Goal: Information Seeking & Learning: Check status

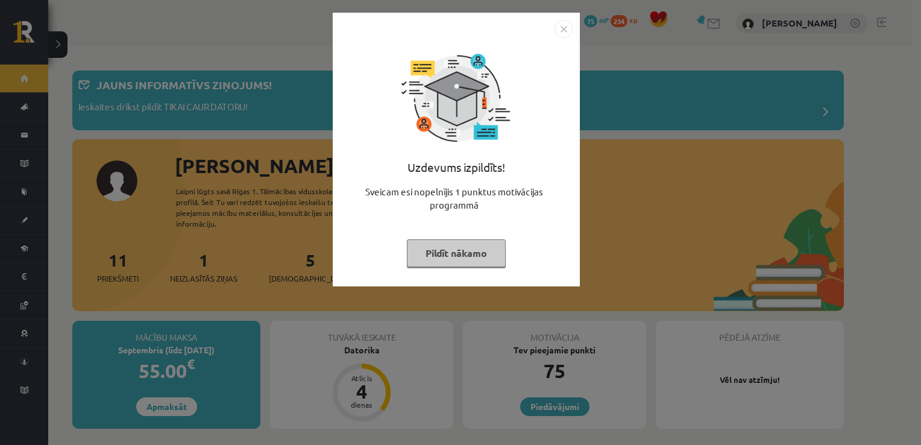
click at [637, 239] on div "Uzdevums izpildīts! Sveicam esi nopelnījis 1 punktus motivācijas programmā Pild…" at bounding box center [460, 222] width 921 height 445
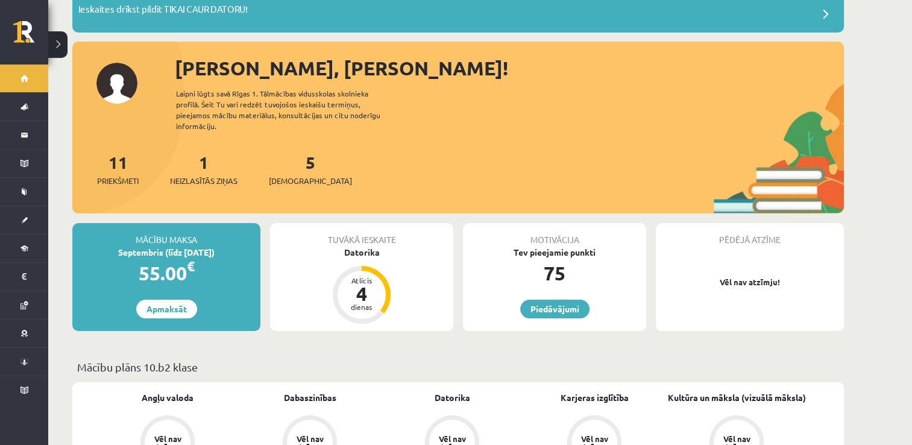
scroll to position [121, 0]
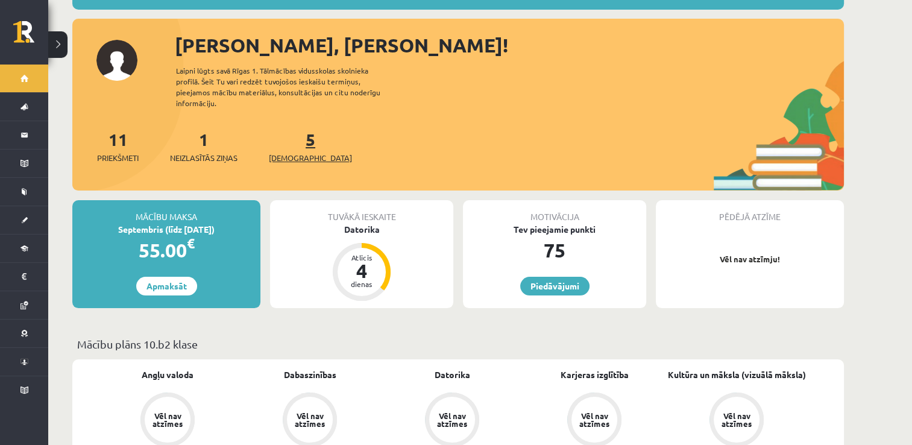
click at [291, 134] on link "5 Ieskaites" at bounding box center [310, 146] width 83 height 36
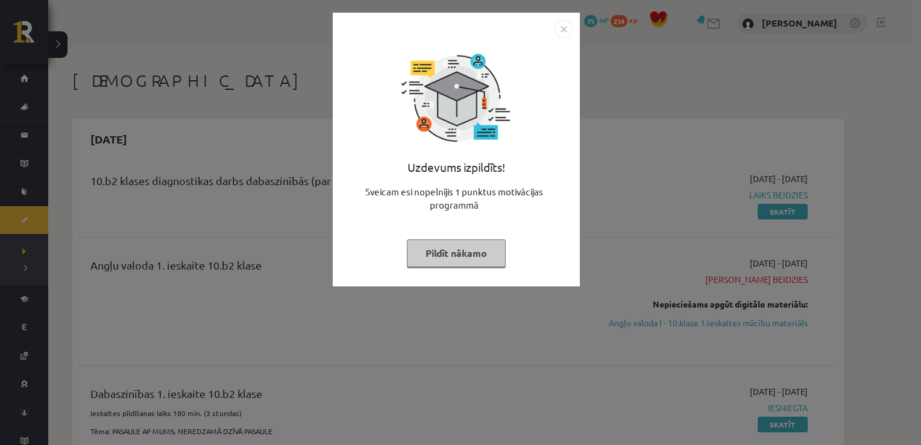
click at [476, 251] on button "Pildīt nākamo" at bounding box center [456, 253] width 99 height 28
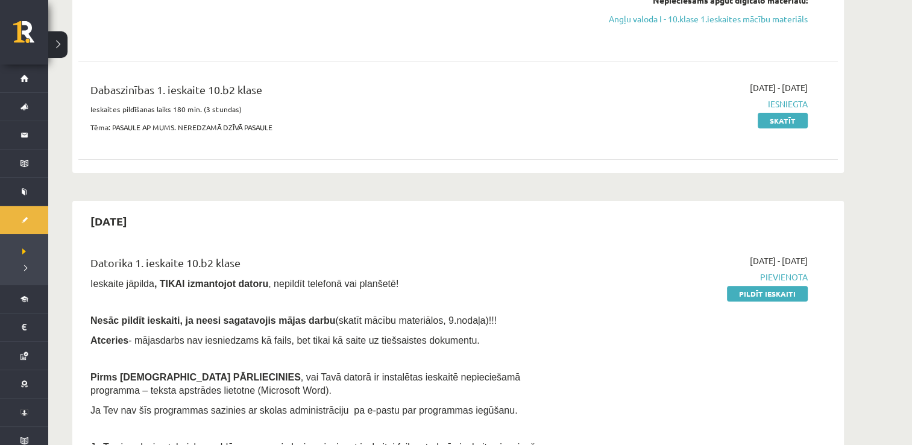
scroll to position [301, 0]
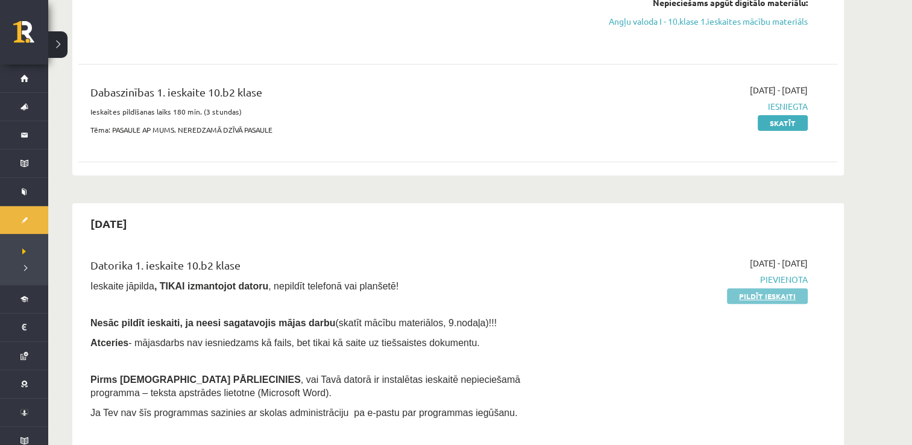
click at [758, 298] on link "Pildīt ieskaiti" at bounding box center [767, 296] width 81 height 16
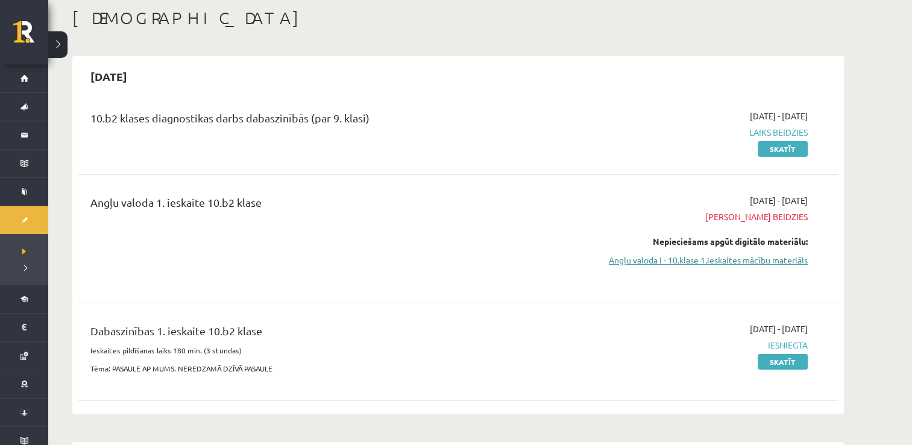
scroll to position [60, 0]
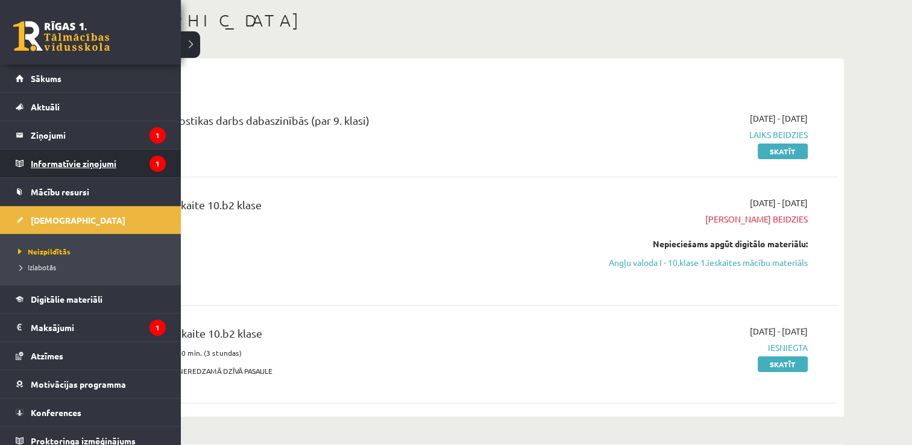
click at [53, 162] on legend "Informatīvie ziņojumi 1" at bounding box center [98, 164] width 135 height 28
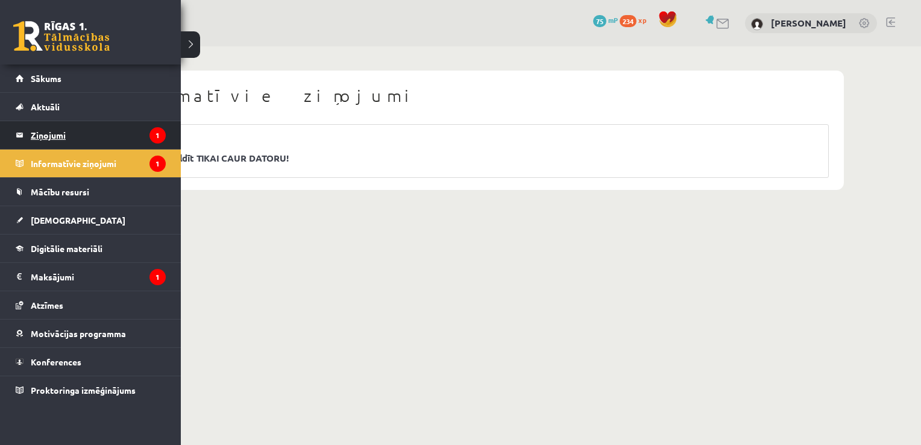
click at [33, 139] on legend "Ziņojumi 1" at bounding box center [98, 135] width 135 height 28
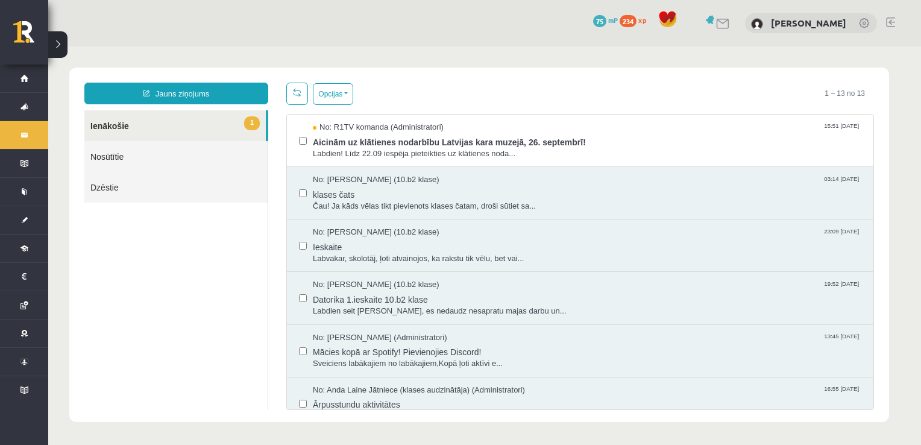
click at [133, 127] on link "1 Ienākošie" at bounding box center [174, 125] width 181 height 31
click at [129, 90] on link "Jauns ziņojums" at bounding box center [176, 94] width 184 height 22
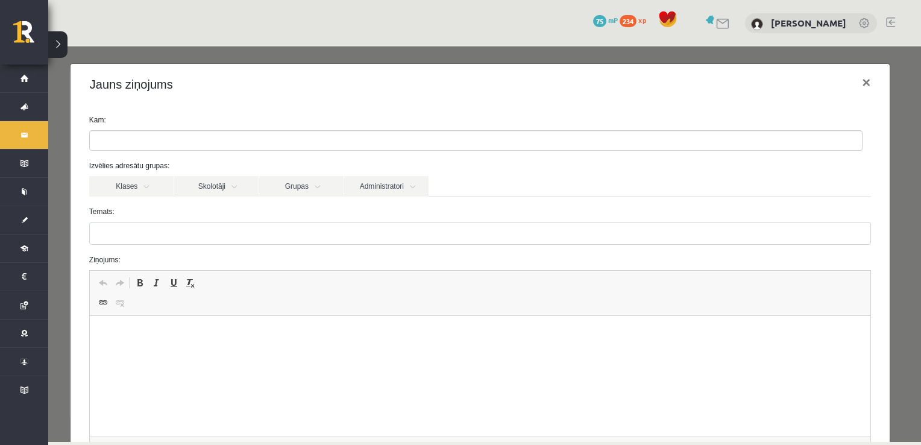
click at [135, 155] on form "Kam: Izvēlies adresātu grupas: Klases Skolotāji Grupas Administratori 10.b2 kla…" at bounding box center [480, 304] width 800 height 379
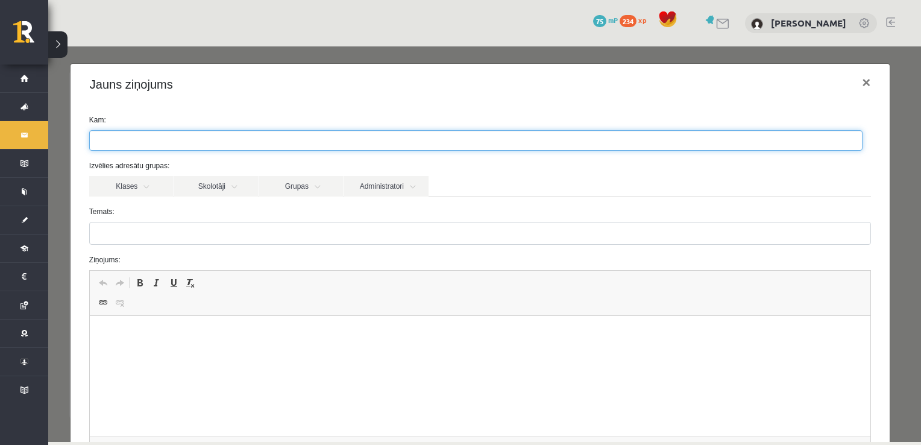
click at [131, 139] on input "search" at bounding box center [111, 140] width 42 height 19
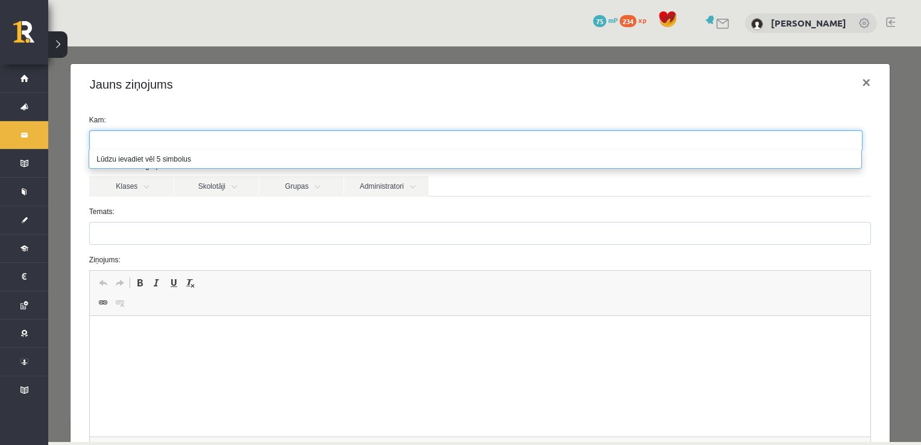
click at [133, 112] on div "Kam: Izvēlies adresātu grupas: Klases Skolotāji Grupas Administratori 10.b2 kla…" at bounding box center [480, 309] width 819 height 408
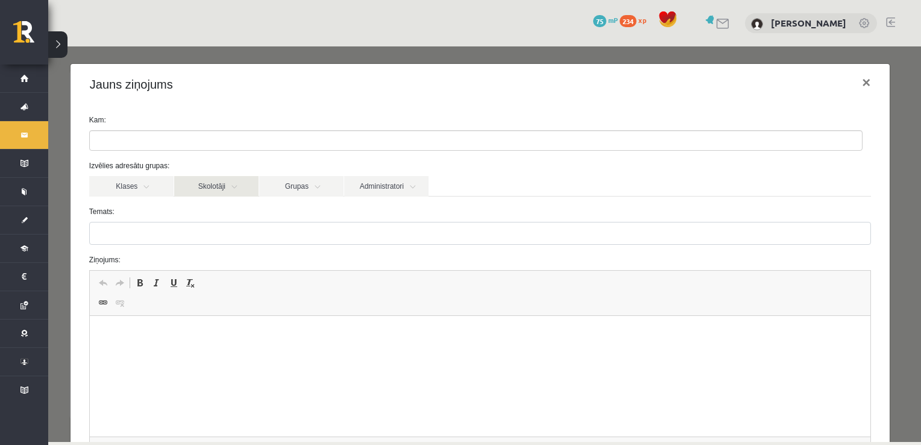
click at [207, 189] on link "Skolotāji" at bounding box center [216, 186] width 84 height 20
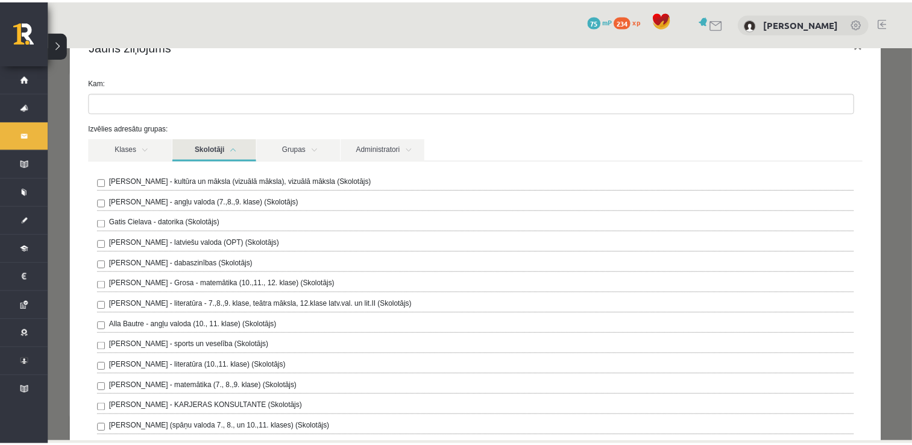
scroll to position [28, 0]
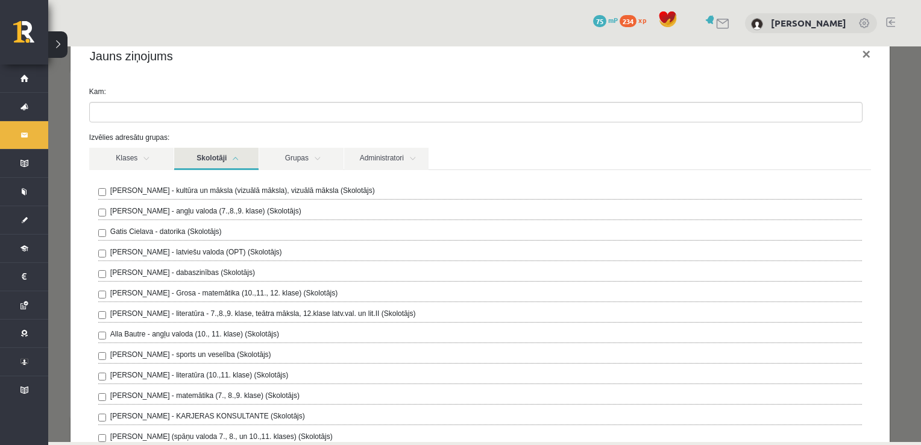
click at [201, 166] on link "Skolotāji" at bounding box center [216, 159] width 84 height 22
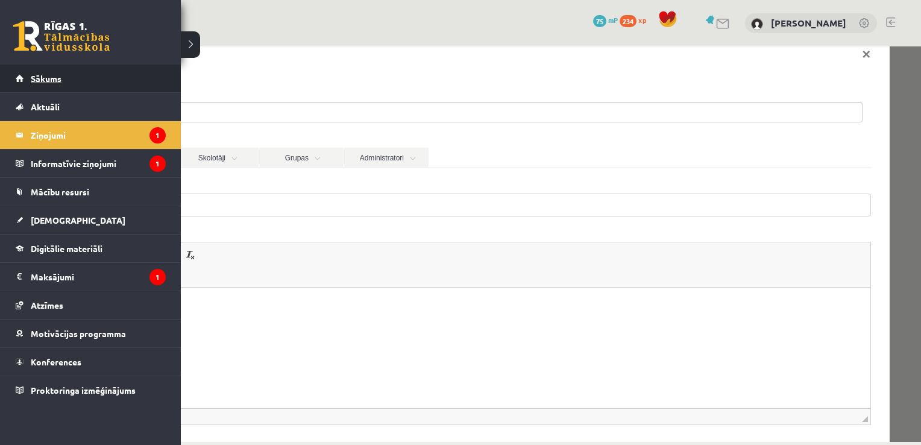
click at [18, 80] on link "Sākums" at bounding box center [91, 79] width 150 height 28
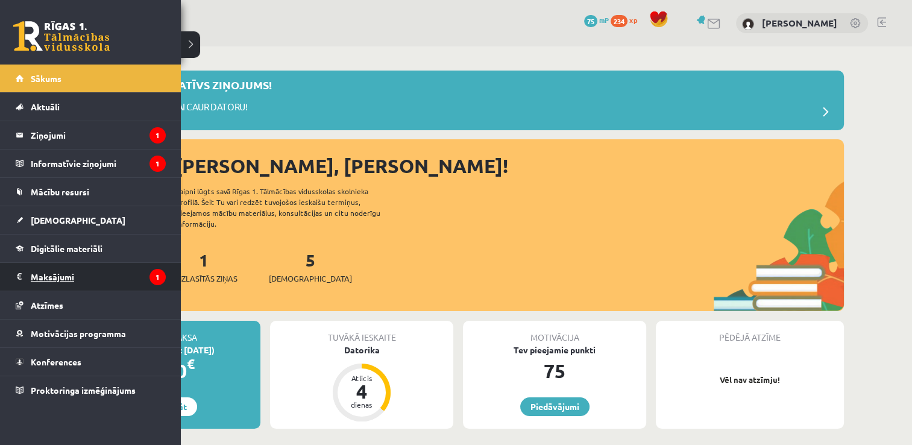
click at [64, 270] on legend "Maksājumi 1" at bounding box center [98, 277] width 135 height 28
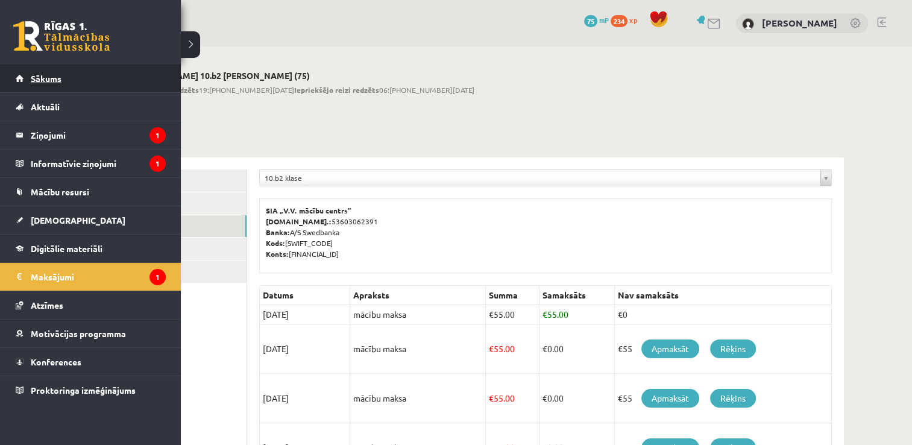
click at [34, 81] on span "Sākums" at bounding box center [46, 78] width 31 height 11
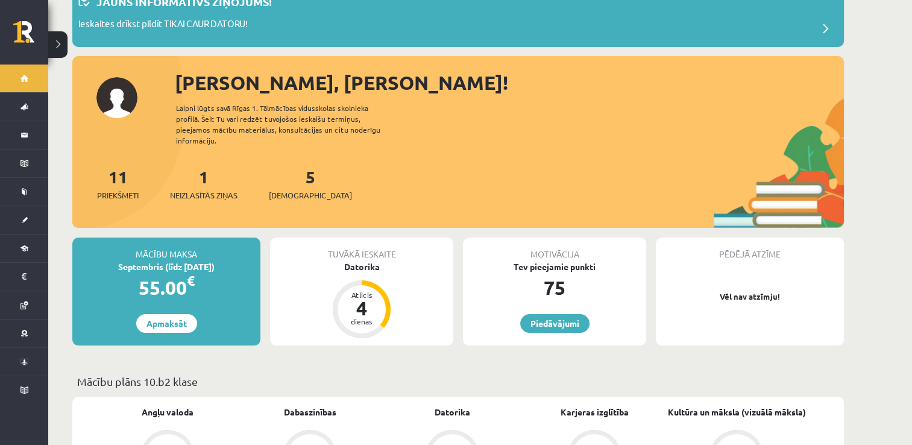
scroll to position [60, 0]
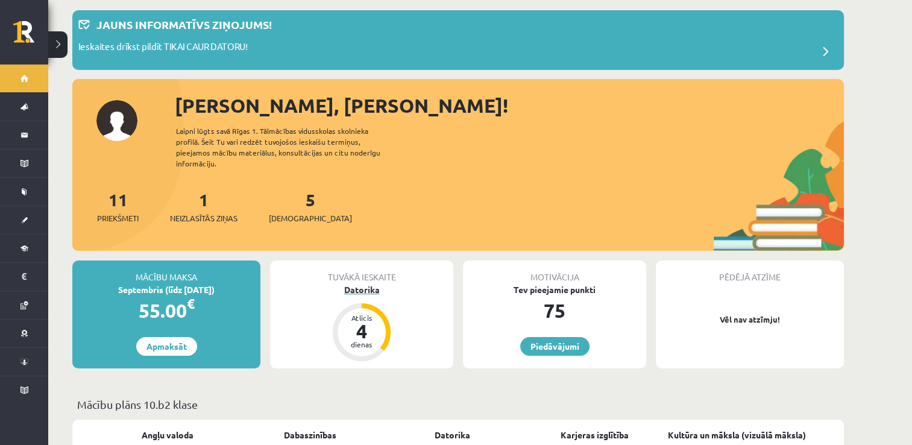
click at [369, 321] on div "4" at bounding box center [362, 330] width 36 height 19
click at [359, 271] on div "Tuvākā ieskaite" at bounding box center [361, 271] width 183 height 23
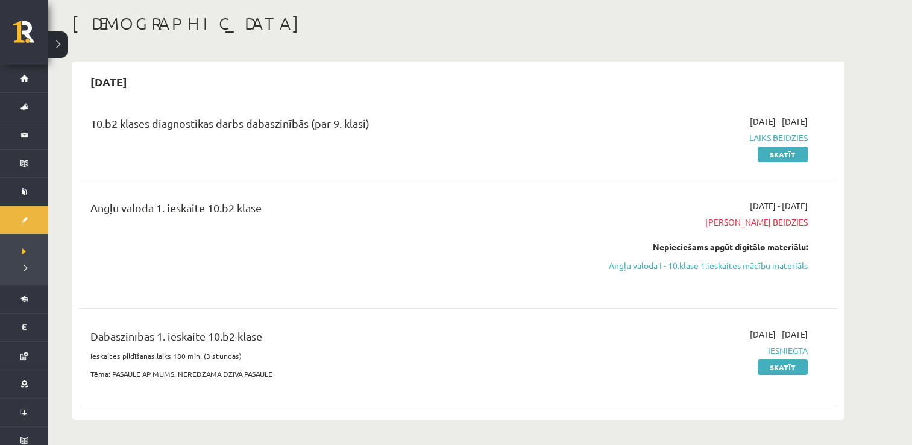
scroll to position [60, 0]
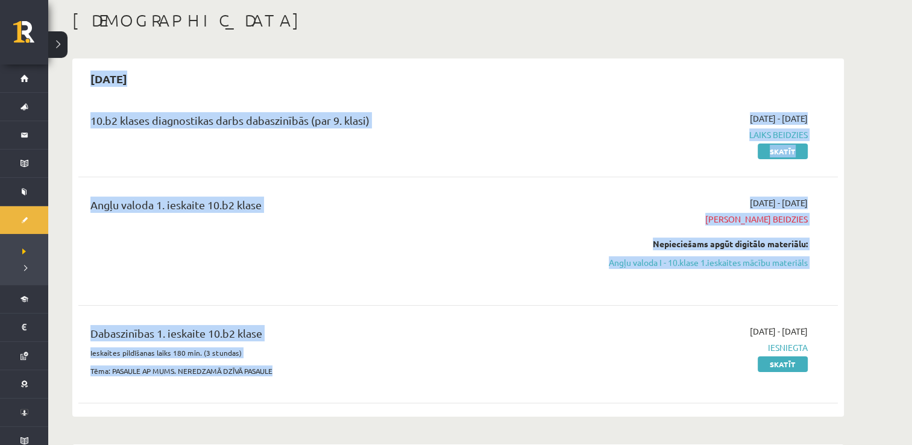
drag, startPoint x: 82, startPoint y: 69, endPoint x: 322, endPoint y: 361, distance: 378.3
click at [322, 361] on div "[DATE] 10.b2 klases diagnostikas darbs dabaszinībās (par 9. klasi) [DATE] - [DA…" at bounding box center [458, 237] width 772 height 358
drag, startPoint x: 322, startPoint y: 361, endPoint x: 300, endPoint y: 207, distance: 155.9
click at [300, 207] on div "Angļu valoda 1. ieskaite 10.b2 klase" at bounding box center [326, 208] width 472 height 22
click at [204, 77] on div "2025-09-15" at bounding box center [458, 79] width 760 height 28
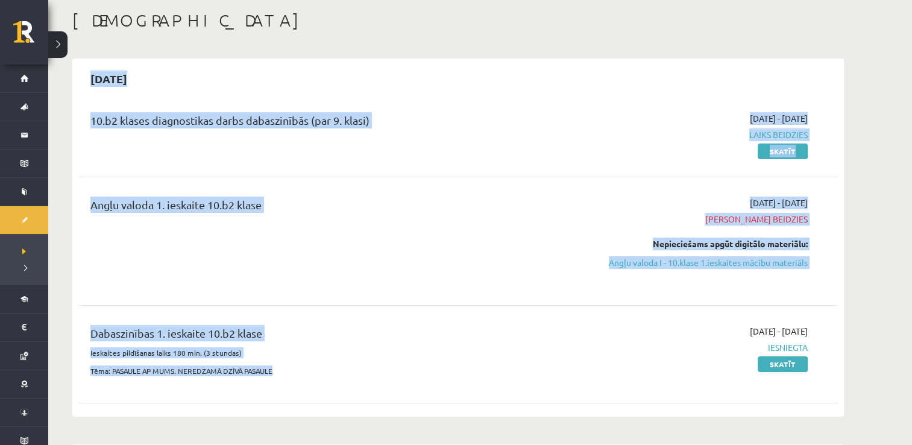
drag, startPoint x: 206, startPoint y: 209, endPoint x: 340, endPoint y: 364, distance: 204.3
click at [340, 364] on div "2025-09-15 10.b2 klases diagnostikas darbs dabaszinībās (par 9. klasi) 2025-09-…" at bounding box center [458, 237] width 772 height 358
drag, startPoint x: 340, startPoint y: 364, endPoint x: 321, endPoint y: 212, distance: 152.6
click at [321, 212] on div "Angļu valoda 1. ieskaite 10.b2 klase" at bounding box center [326, 208] width 472 height 22
click at [341, 182] on div "10.b2 klases diagnostikas darbs dabaszinībās (par 9. klasi) 2025-09-01 - 2025-0…" at bounding box center [458, 255] width 760 height 310
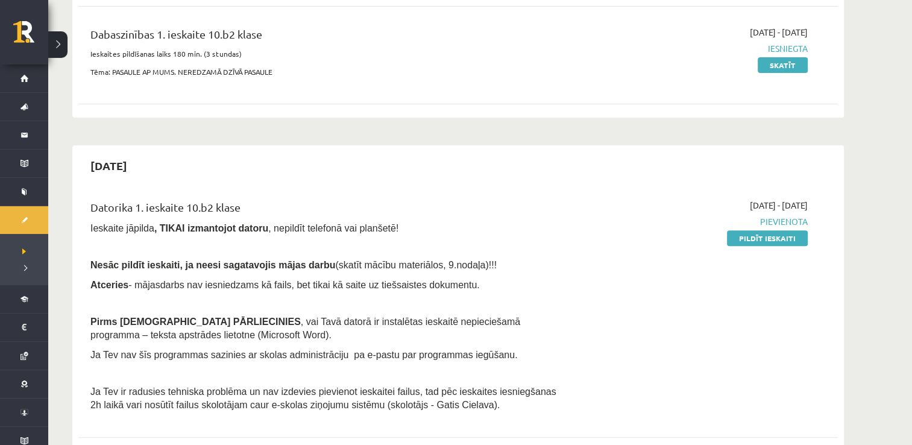
scroll to position [362, 0]
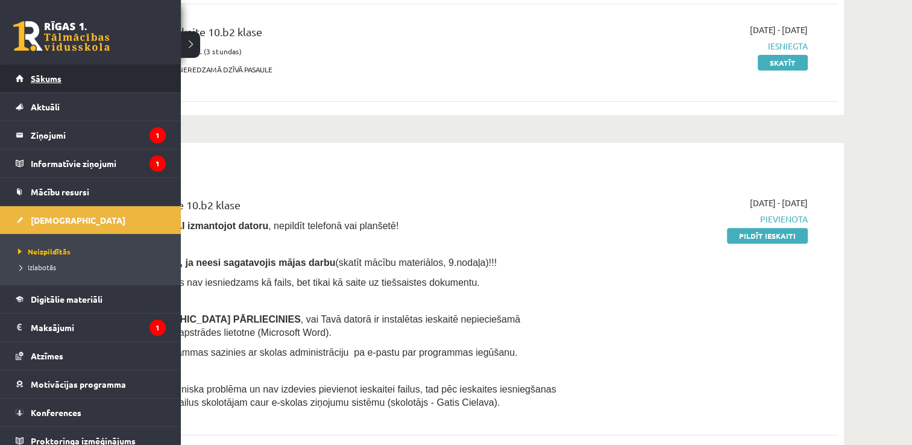
click at [60, 77] on span "Sākums" at bounding box center [46, 78] width 31 height 11
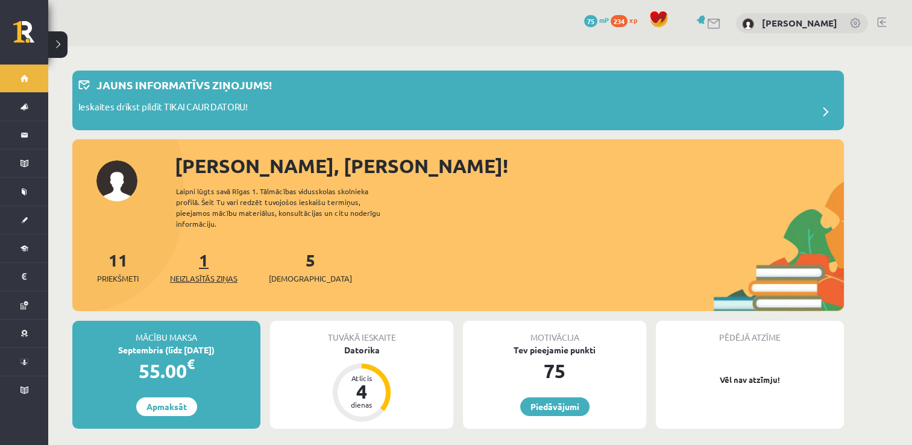
click at [203, 273] on span "Neizlasītās ziņas" at bounding box center [204, 279] width 68 height 12
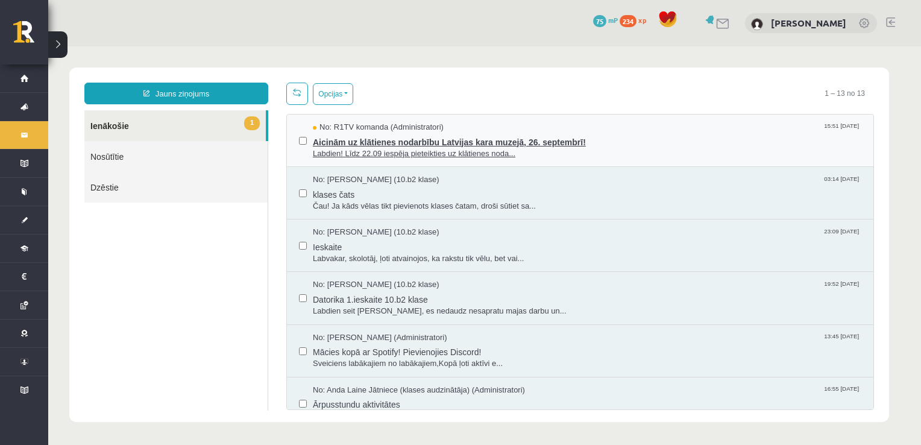
click at [355, 148] on span "Labdien! Līdz 22.09 iespēja pieteikties uz klātienes noda..." at bounding box center [587, 153] width 549 height 11
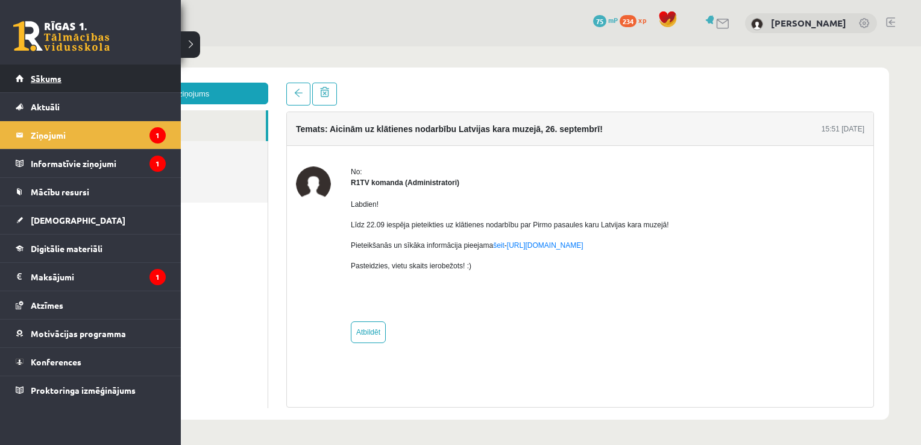
click at [29, 91] on link "Sākums" at bounding box center [91, 79] width 150 height 28
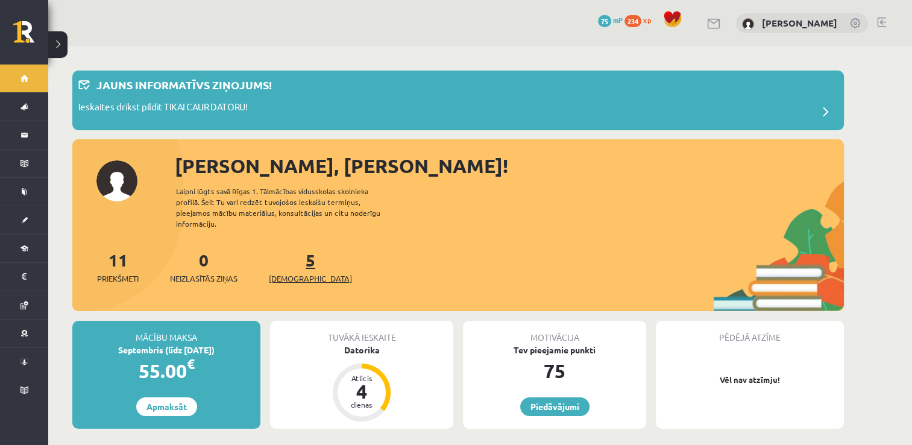
click at [301, 273] on span "[DEMOGRAPHIC_DATA]" at bounding box center [310, 279] width 83 height 12
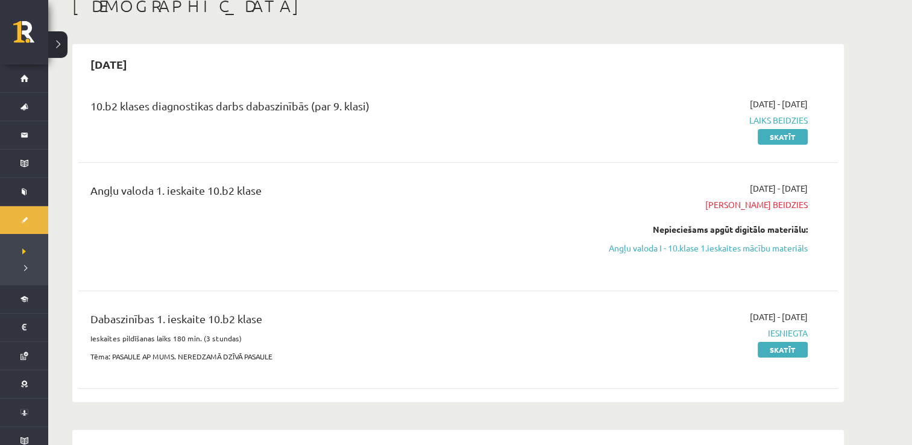
scroll to position [60, 0]
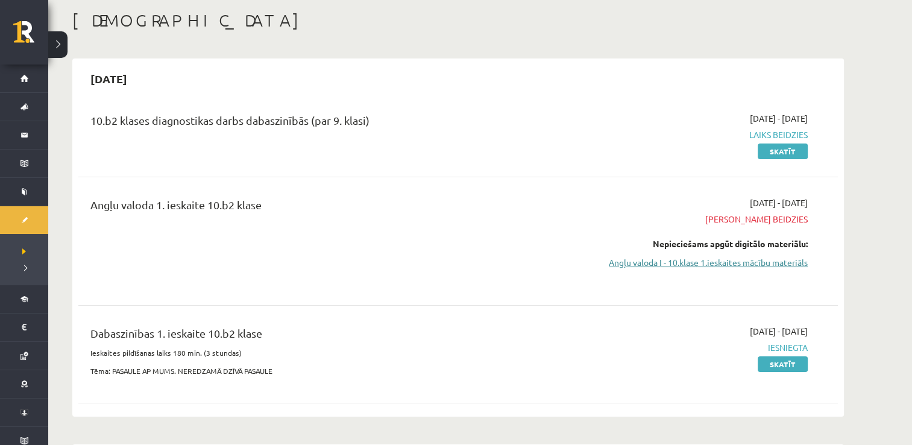
click at [637, 264] on link "Angļu valoda I - 10.klase 1.ieskaites mācību materiāls" at bounding box center [694, 262] width 227 height 13
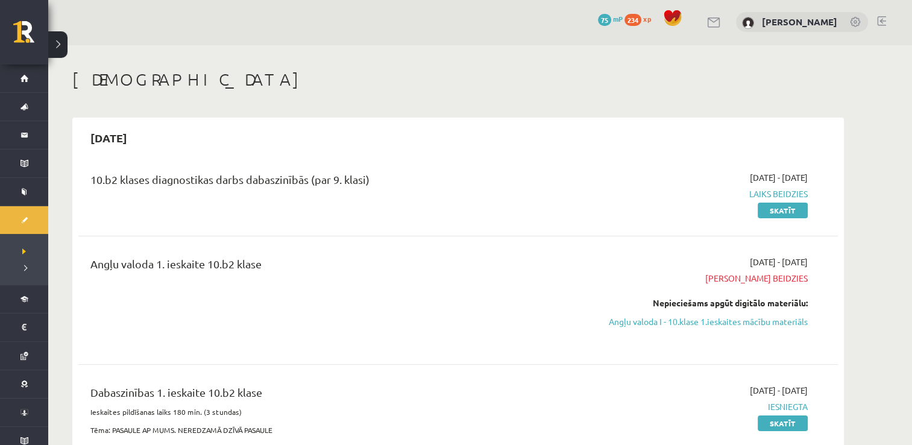
scroll to position [0, 0]
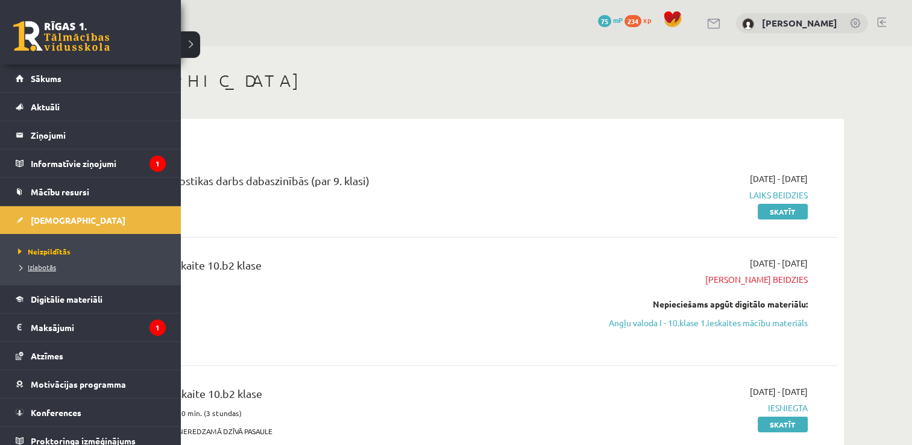
click at [39, 265] on span "Izlabotās" at bounding box center [35, 267] width 41 height 10
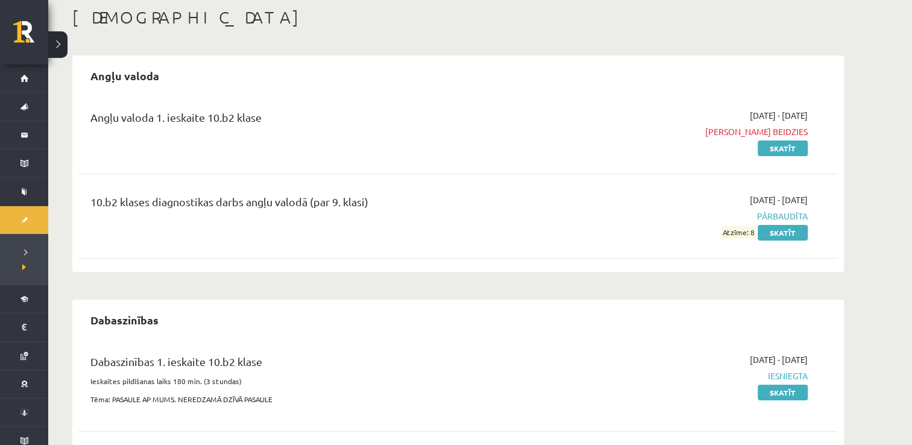
scroll to position [29, 0]
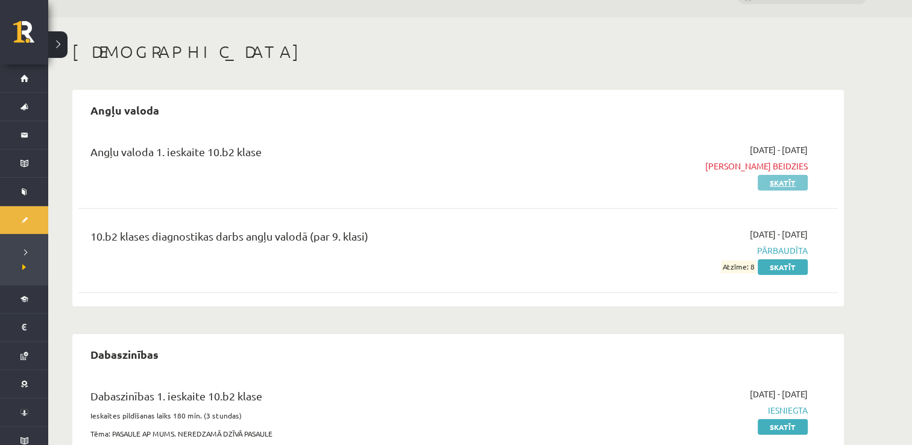
click at [774, 186] on link "Skatīt" at bounding box center [783, 183] width 50 height 16
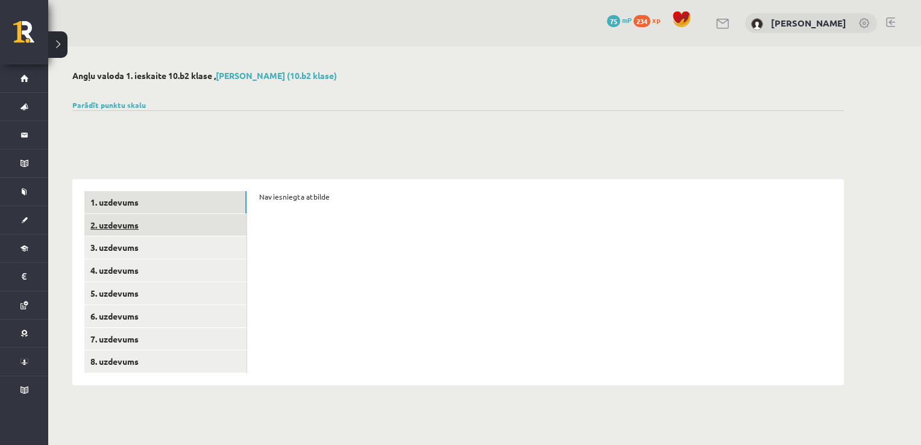
click at [115, 221] on link "2. uzdevums" at bounding box center [165, 225] width 162 height 22
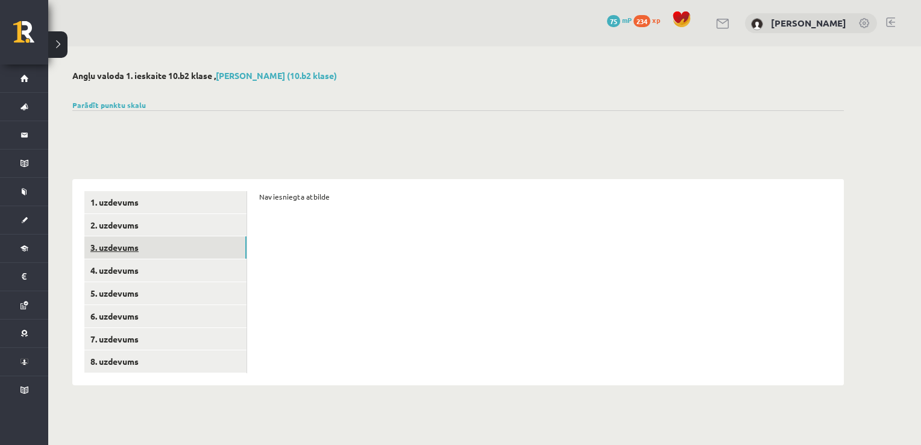
click at [212, 254] on link "3. uzdevums" at bounding box center [165, 247] width 162 height 22
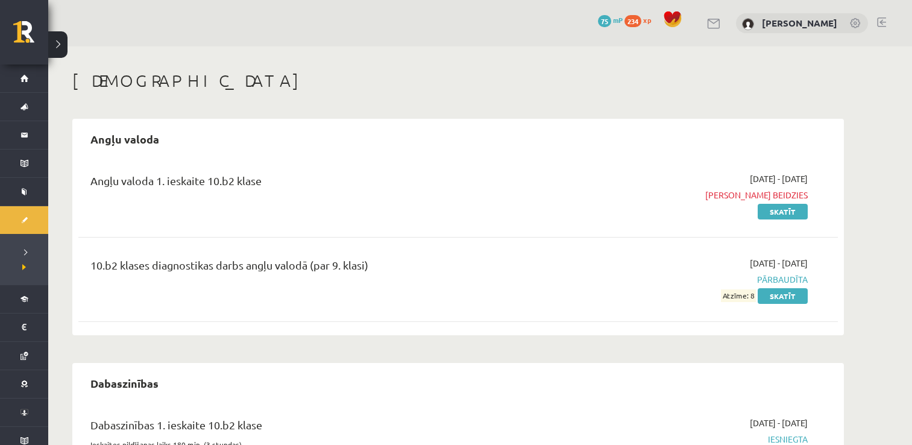
scroll to position [29, 0]
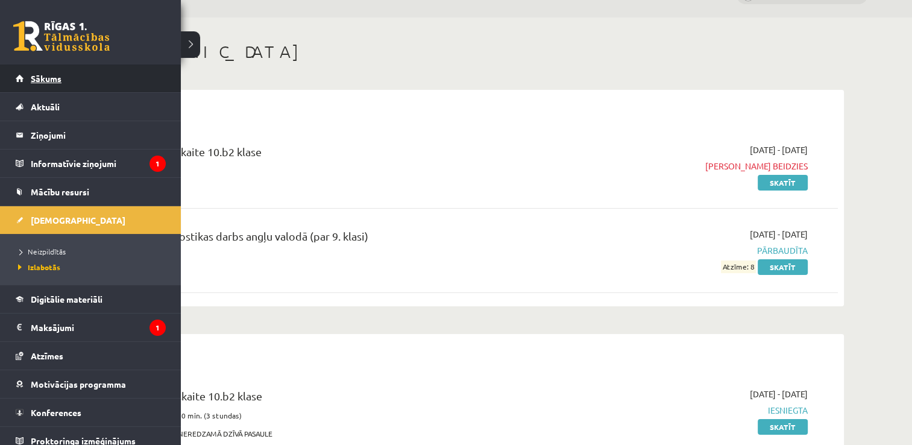
click at [43, 78] on span "Sākums" at bounding box center [46, 78] width 31 height 11
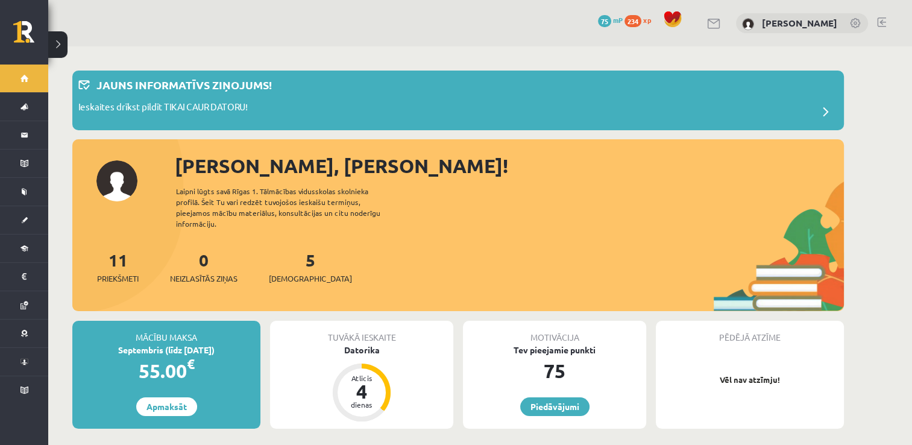
click at [282, 259] on div "5 Ieskaites" at bounding box center [310, 265] width 83 height 37
click at [294, 273] on span "[DEMOGRAPHIC_DATA]" at bounding box center [310, 279] width 83 height 12
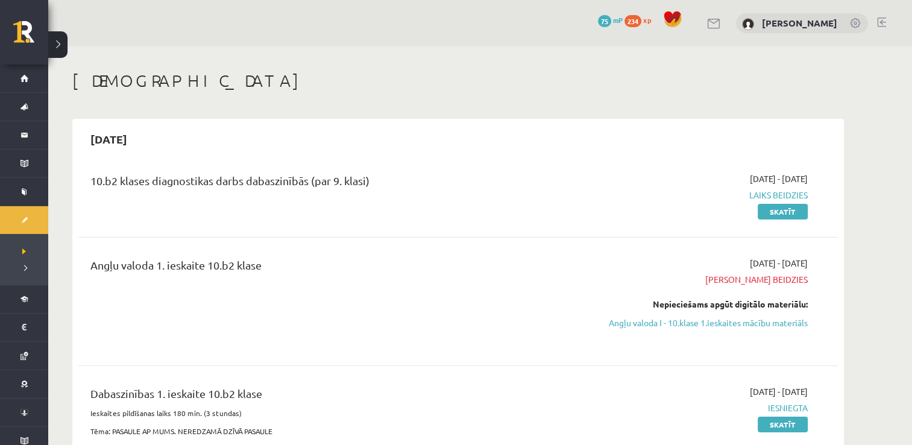
click at [774, 283] on span "[PERSON_NAME] beidzies" at bounding box center [694, 279] width 227 height 13
